Goal: Find specific page/section: Find specific page/section

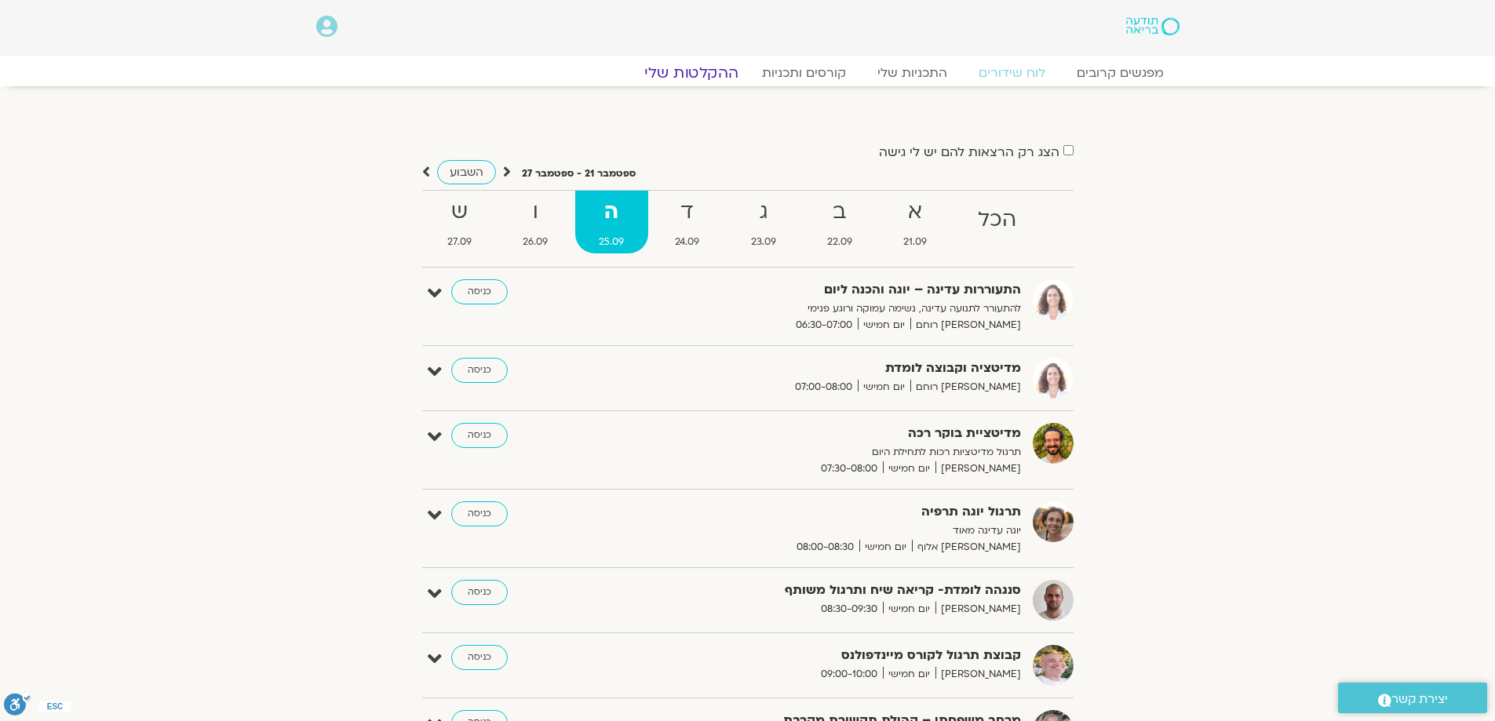
click at [709, 71] on link "ההקלטות שלי" at bounding box center [692, 73] width 132 height 19
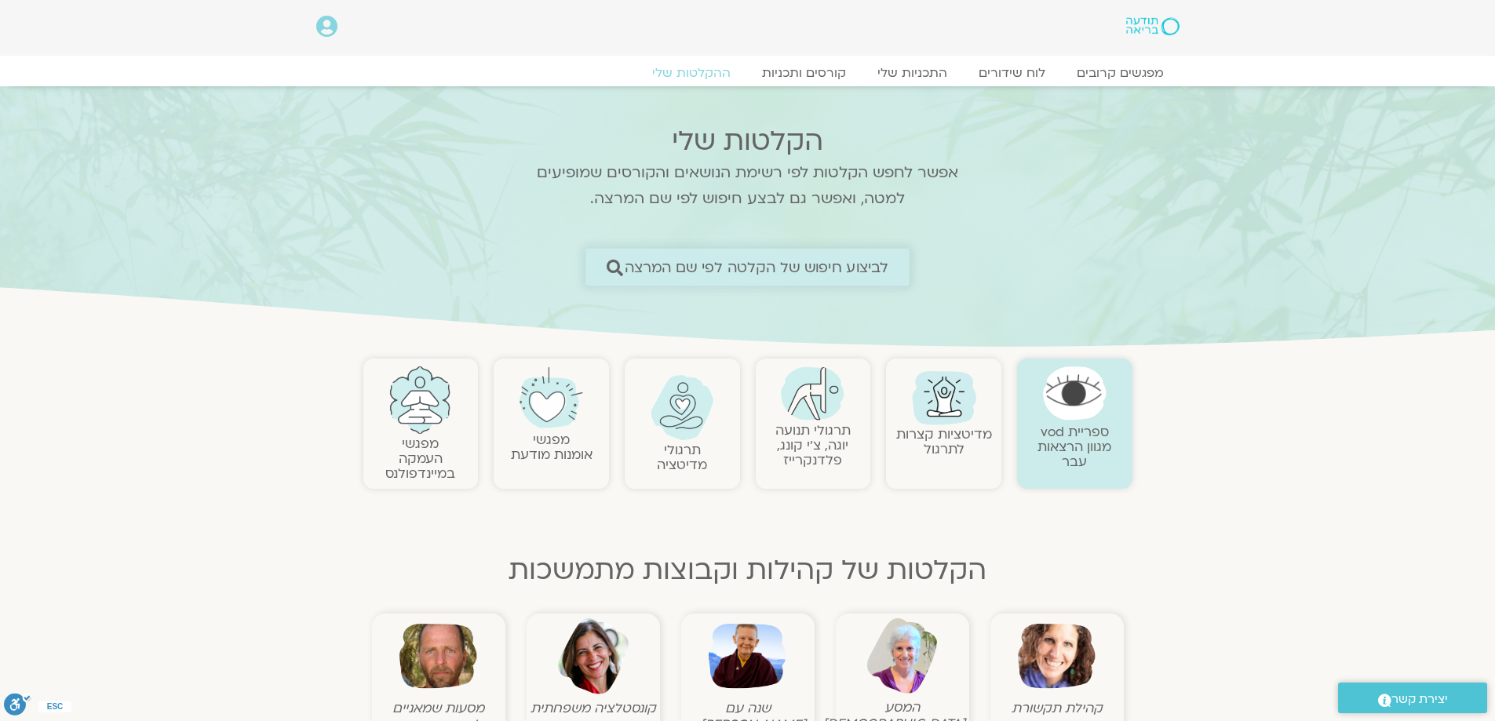
click at [826, 266] on span "לביצוע חיפוש של הקלטה לפי שם המרצה" at bounding box center [757, 267] width 265 height 16
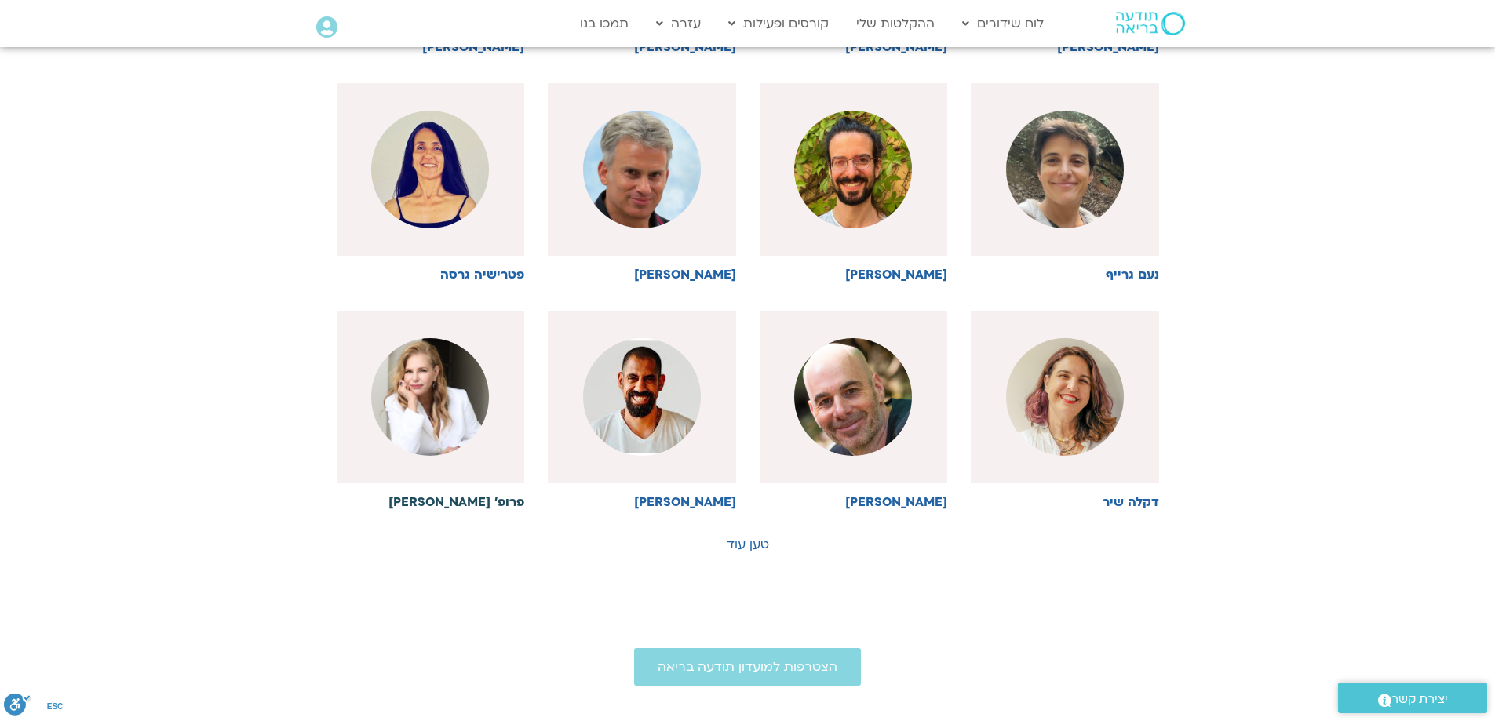
scroll to position [631, 0]
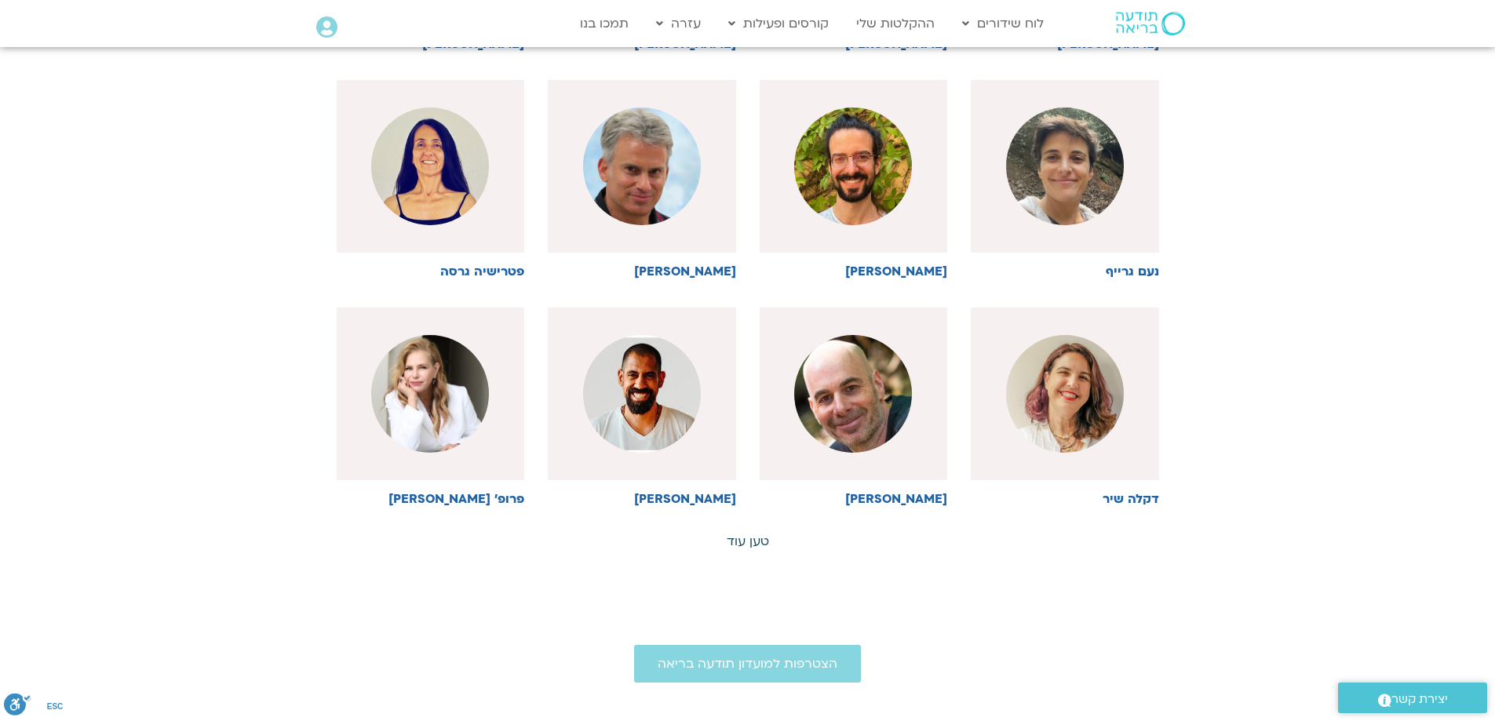
click at [741, 546] on link "טען עוד" at bounding box center [748, 541] width 42 height 17
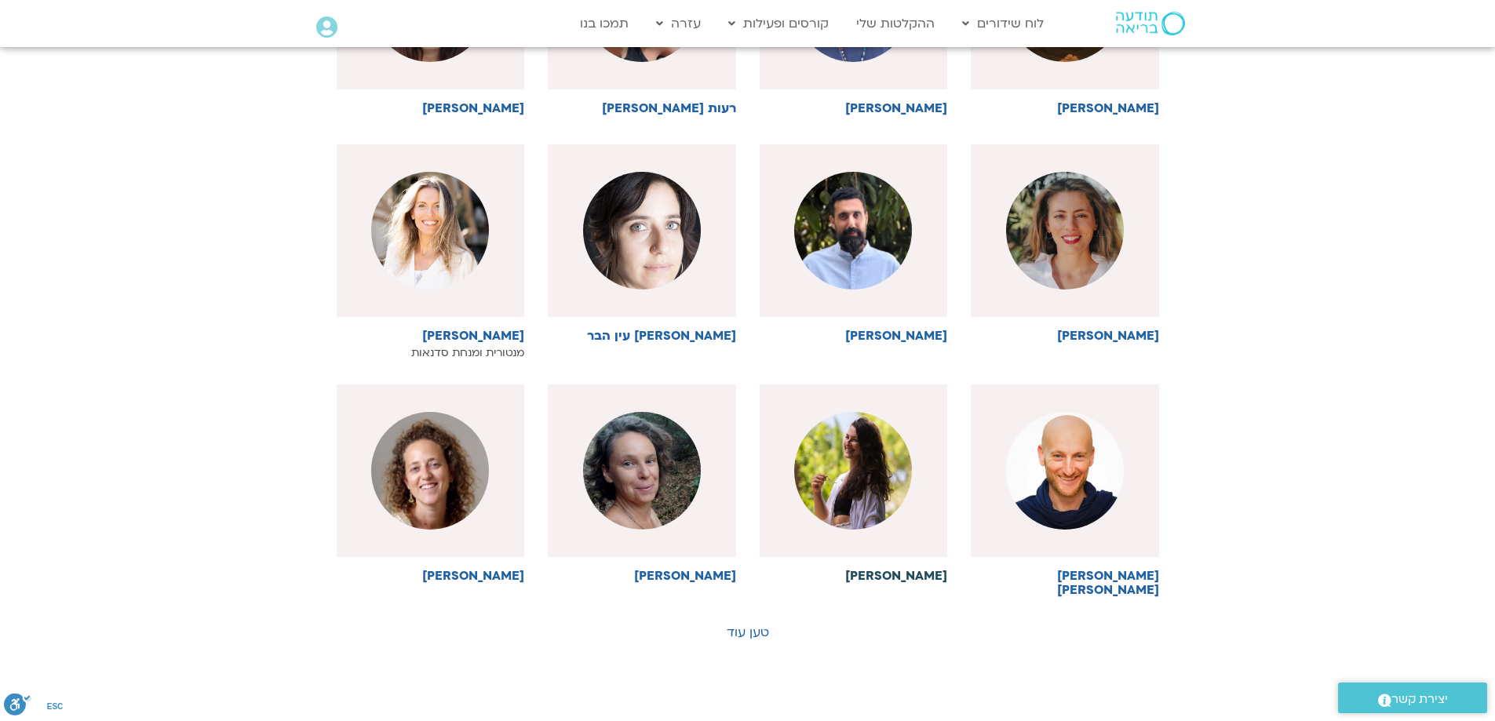
scroll to position [1259, 0]
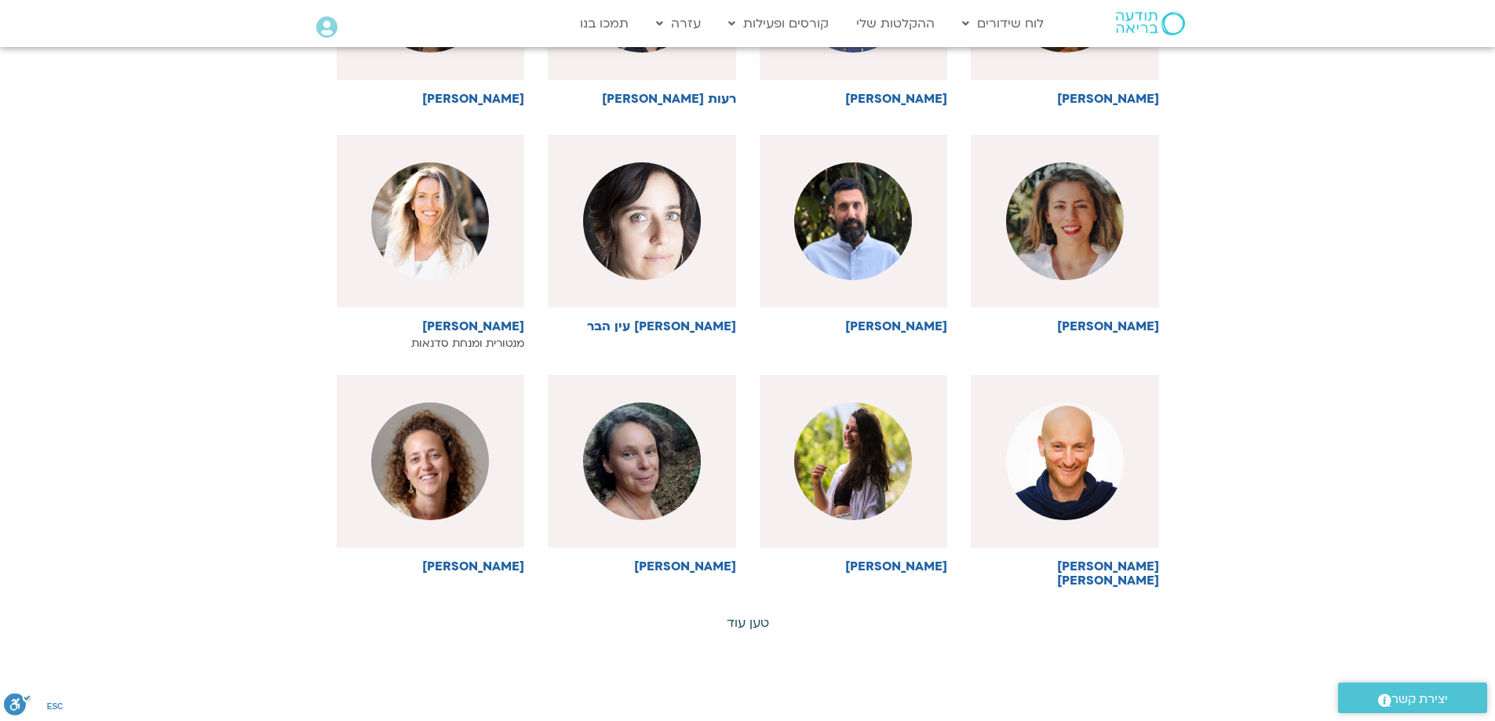
click at [741, 615] on link "טען עוד" at bounding box center [748, 623] width 42 height 17
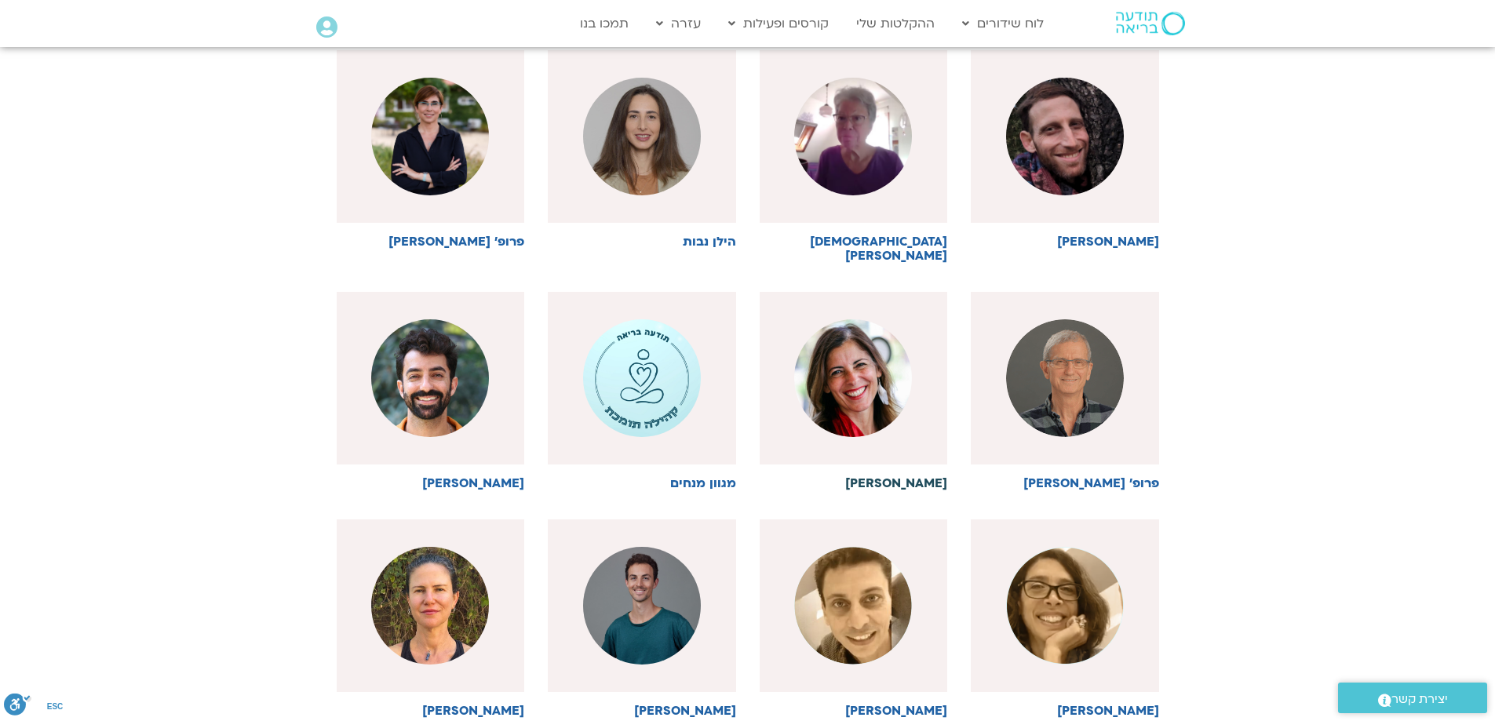
scroll to position [1887, 0]
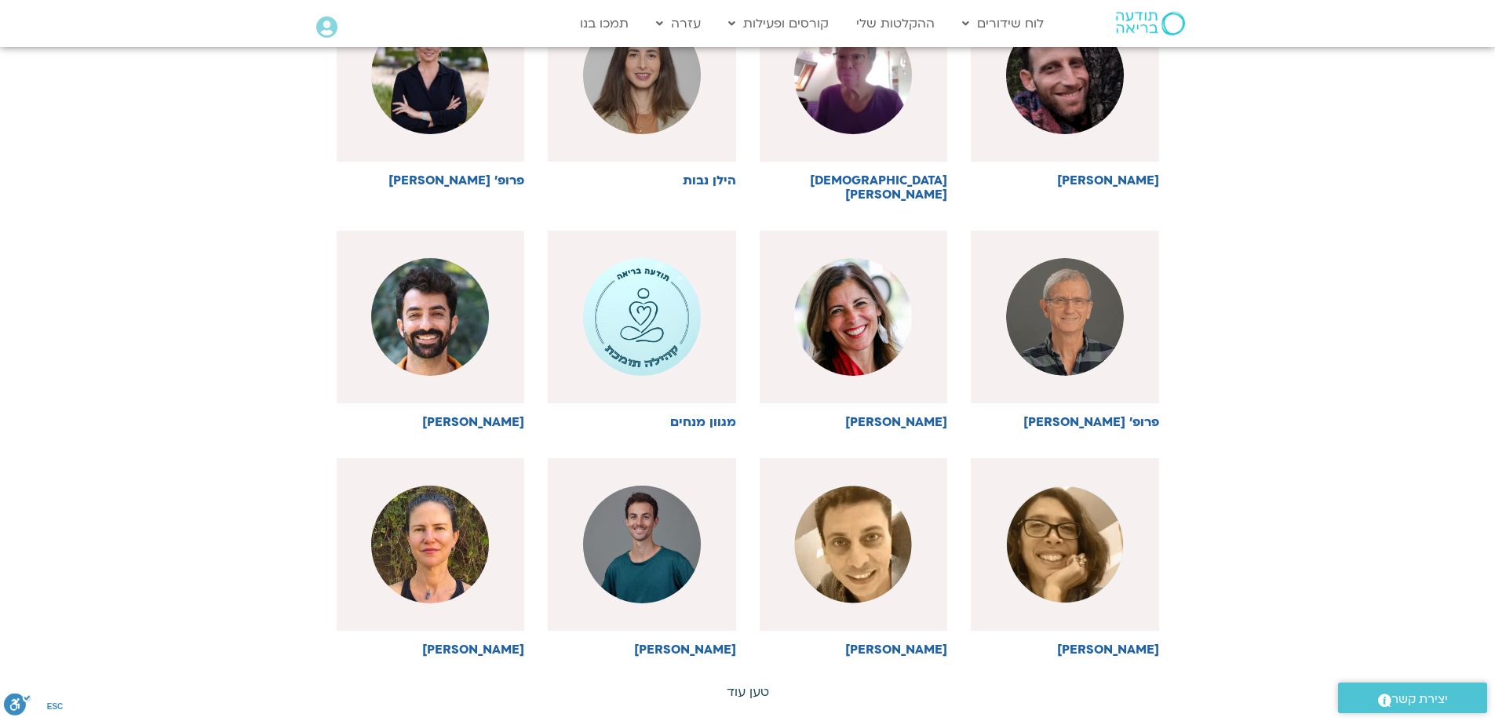
click at [762, 684] on link "טען עוד" at bounding box center [748, 692] width 42 height 17
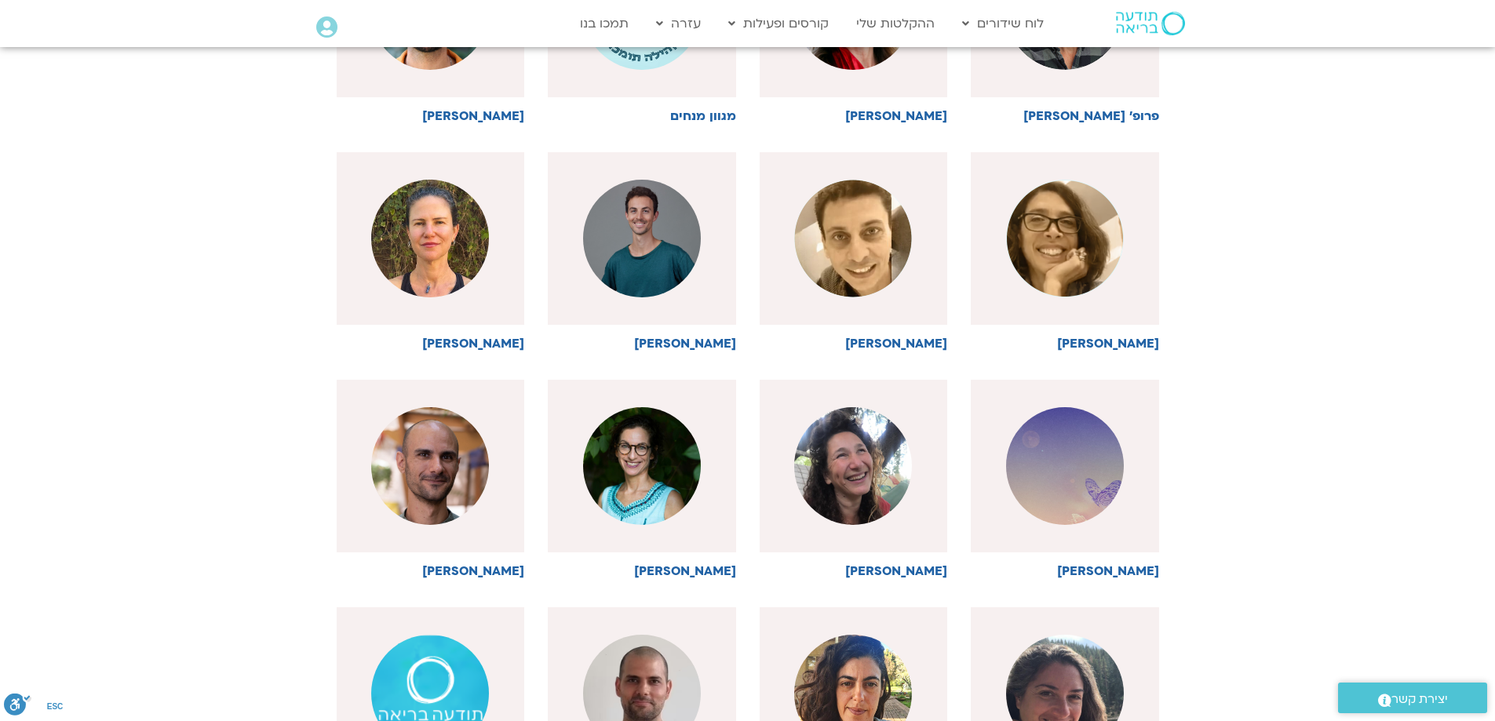
scroll to position [2201, 0]
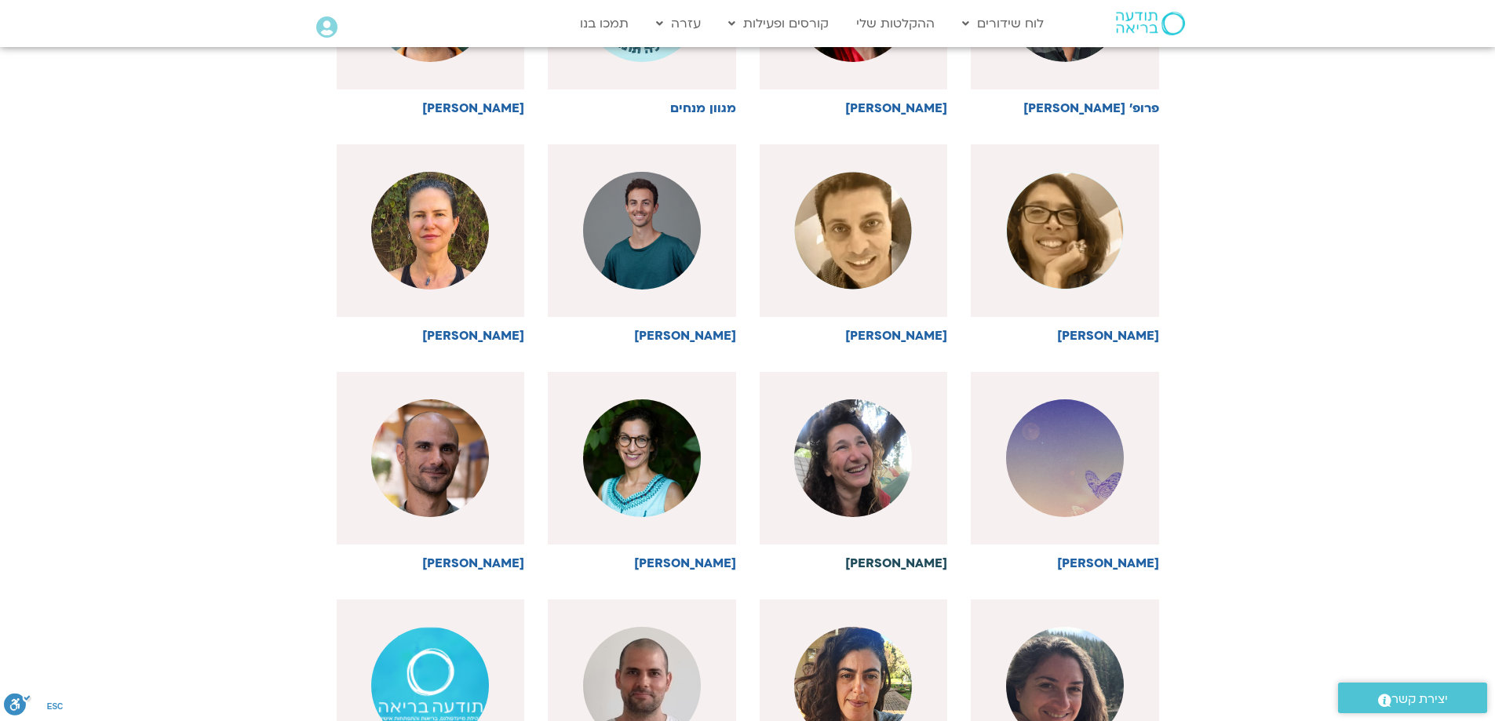
click at [834, 478] on img at bounding box center [853, 459] width 118 height 118
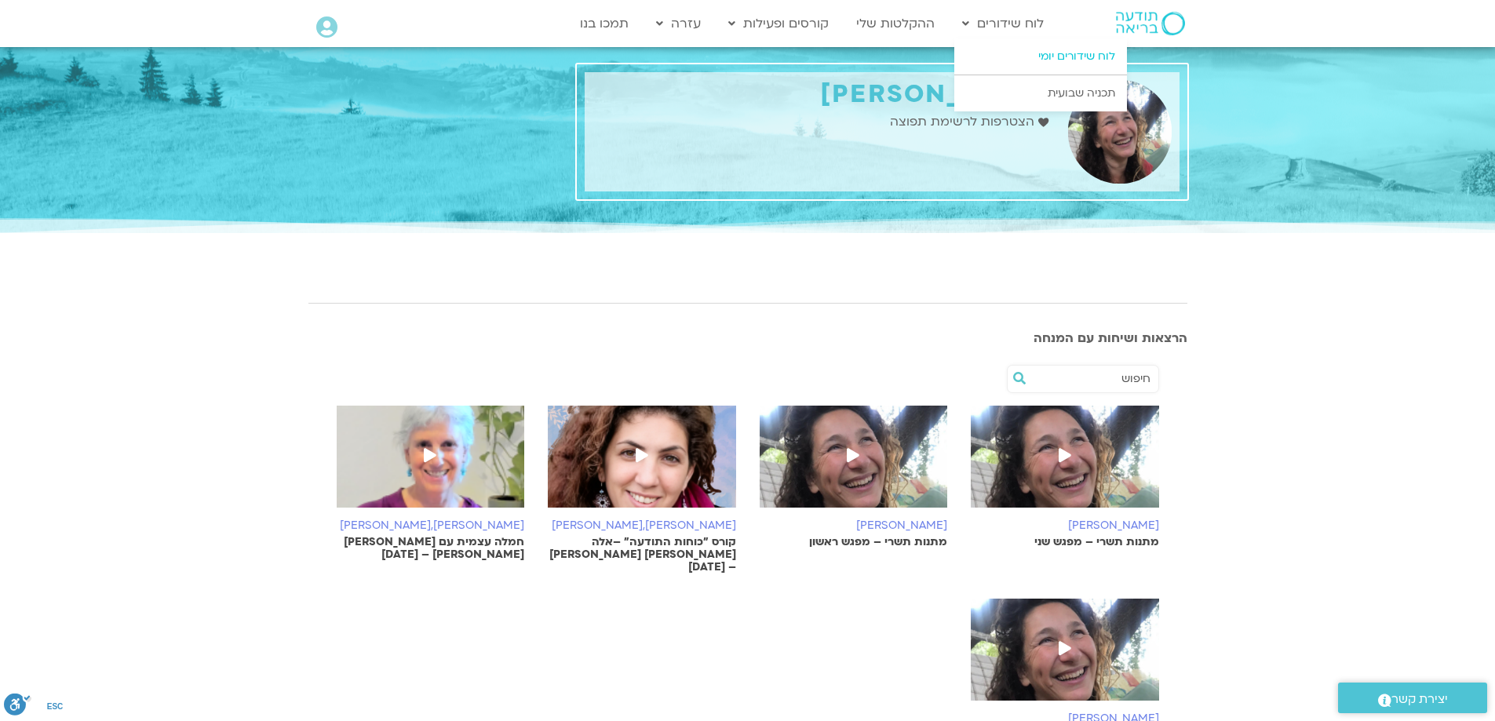
click at [1068, 57] on link "לוח שידורים יומי" at bounding box center [1041, 56] width 173 height 36
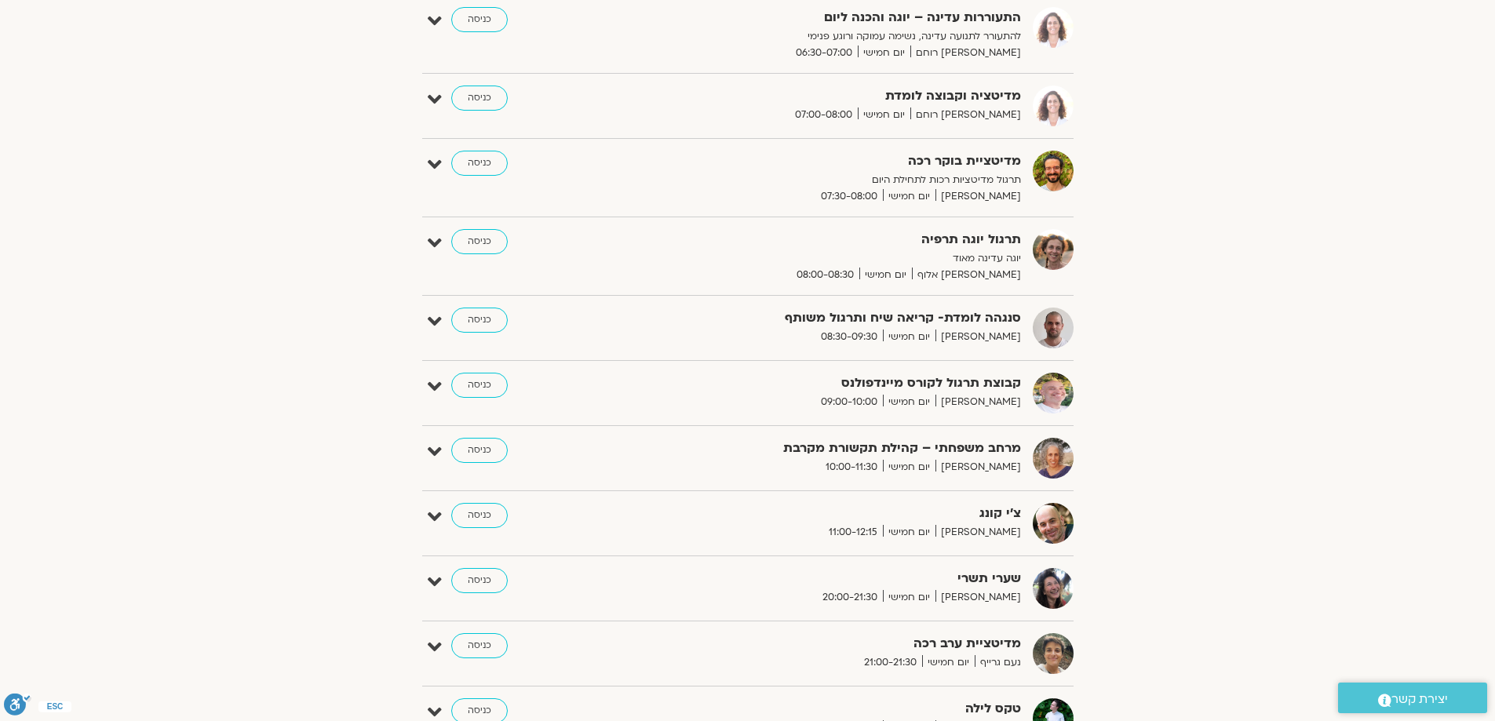
scroll to position [392, 0]
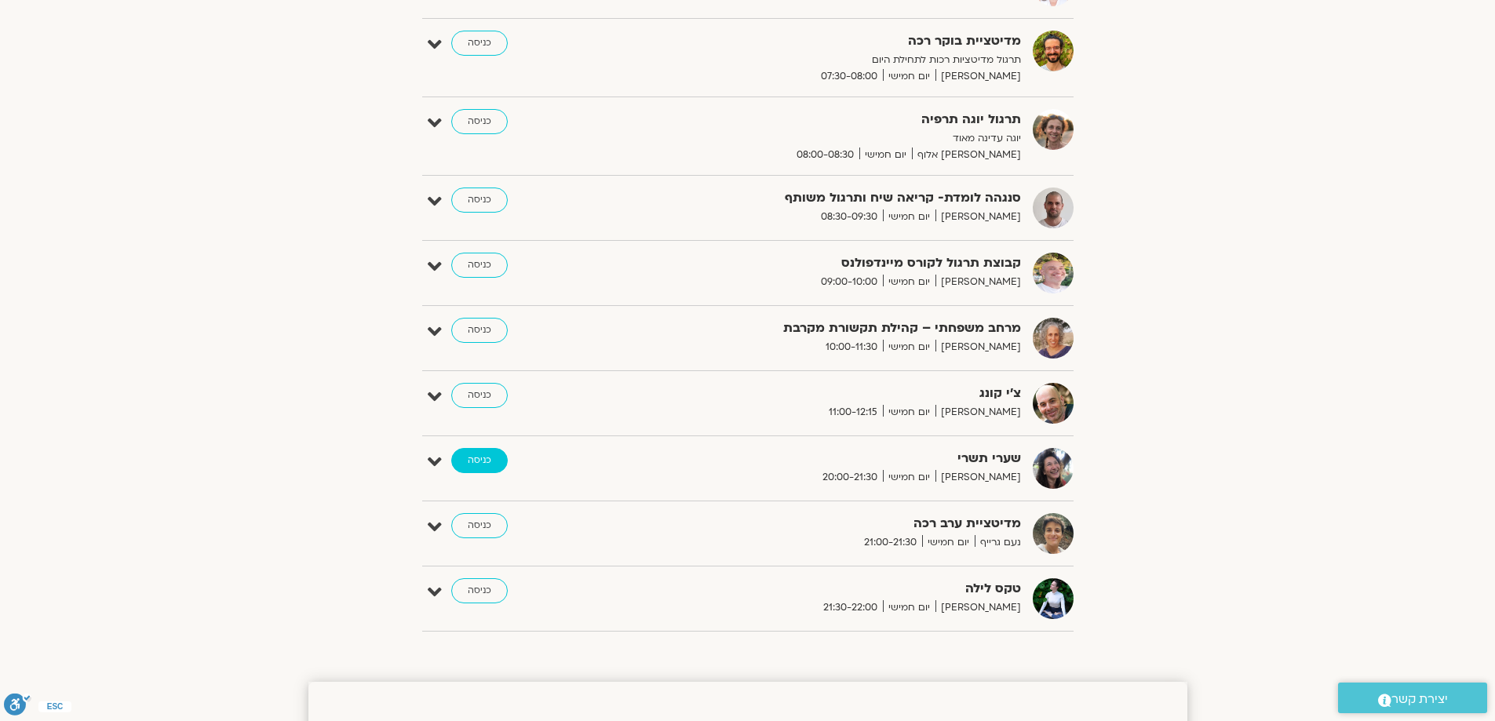
click at [474, 452] on link "כניסה" at bounding box center [479, 460] width 57 height 25
